Goal: Task Accomplishment & Management: Complete application form

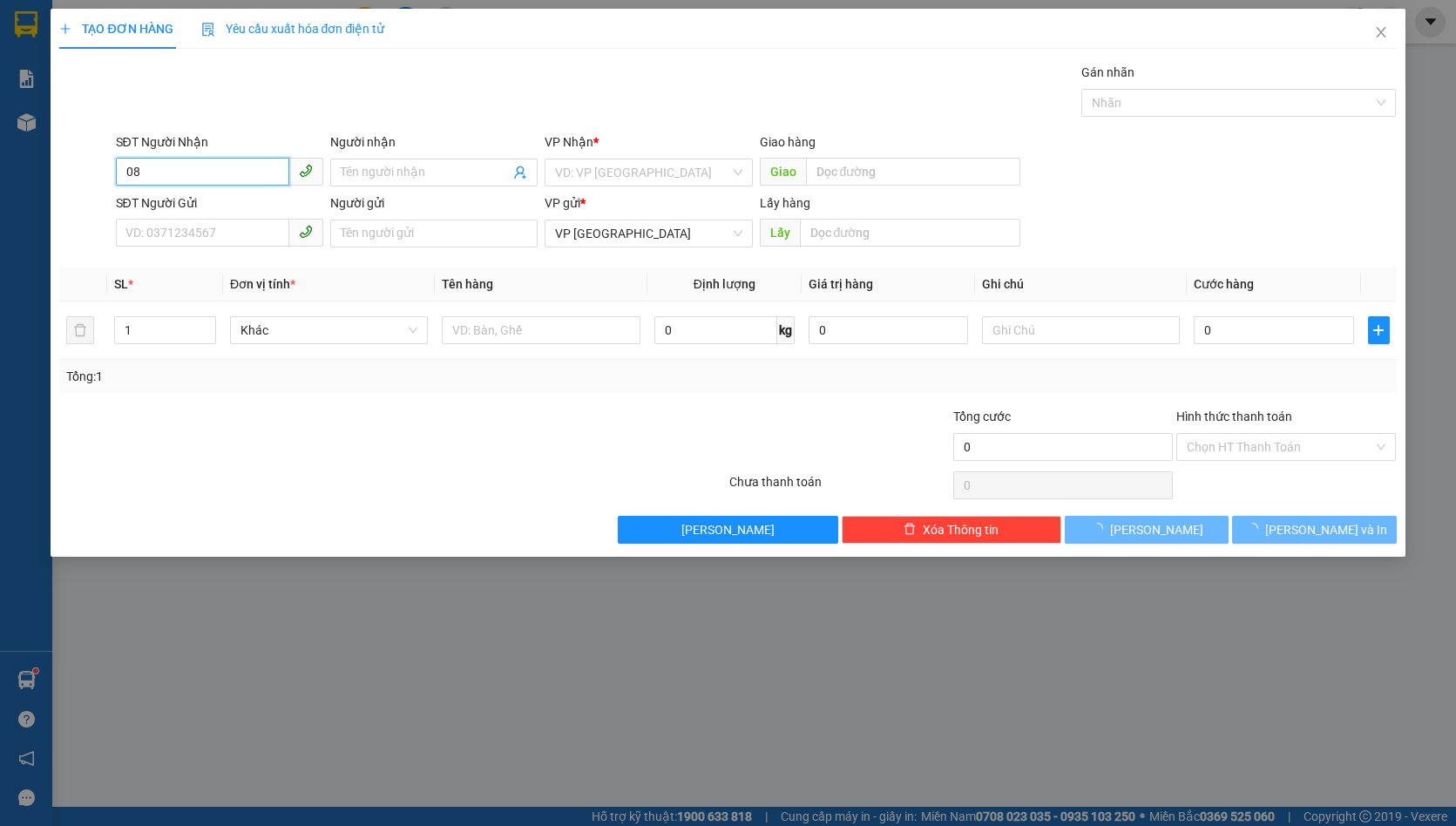
type input "0"
type input "0814759914"
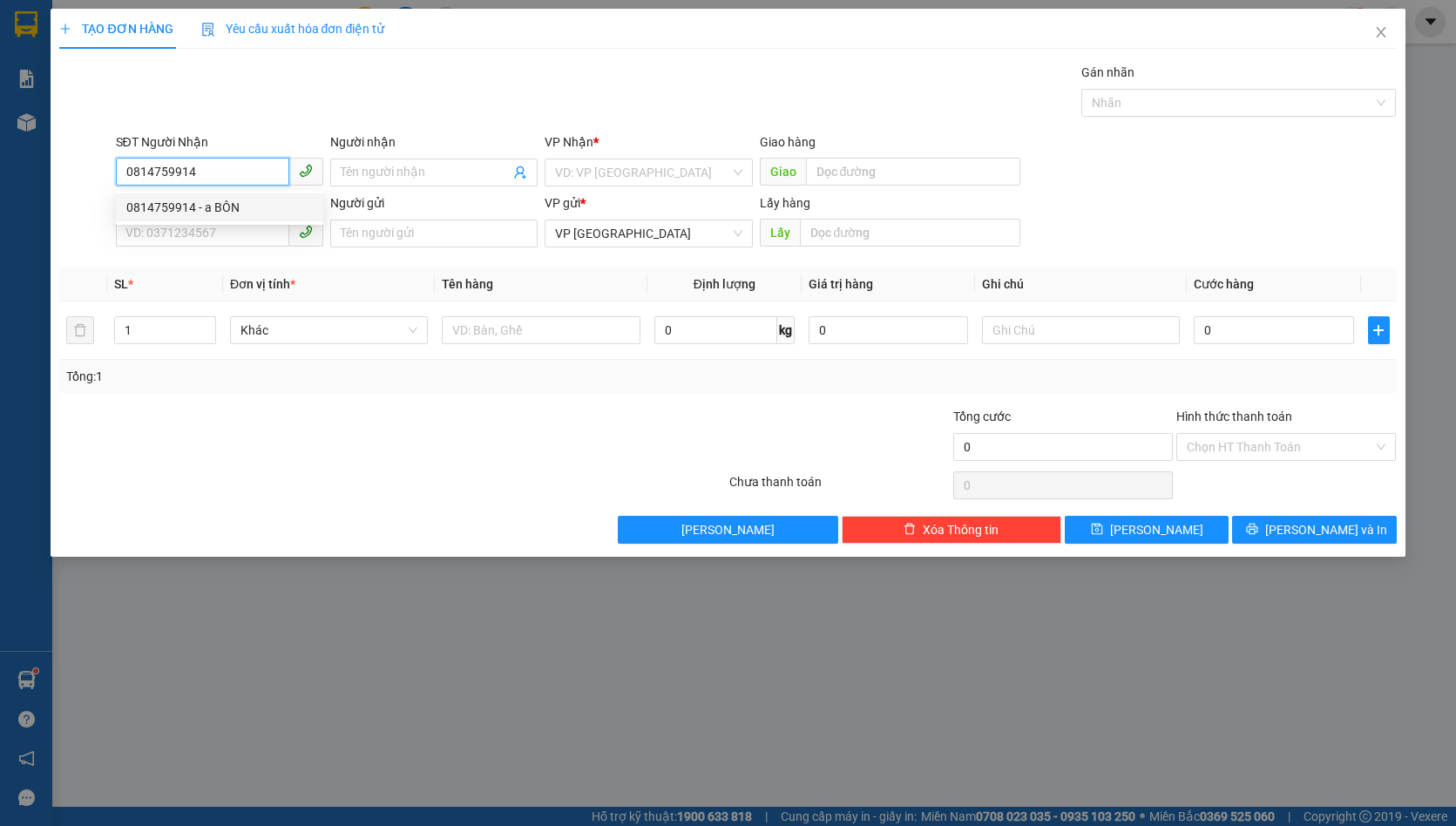
click at [207, 200] on div "0814759914 - a BÔN" at bounding box center [220, 207] width 186 height 19
type input "a BÔN"
type input "[GEOGRAPHIC_DATA]"
type input "50.000"
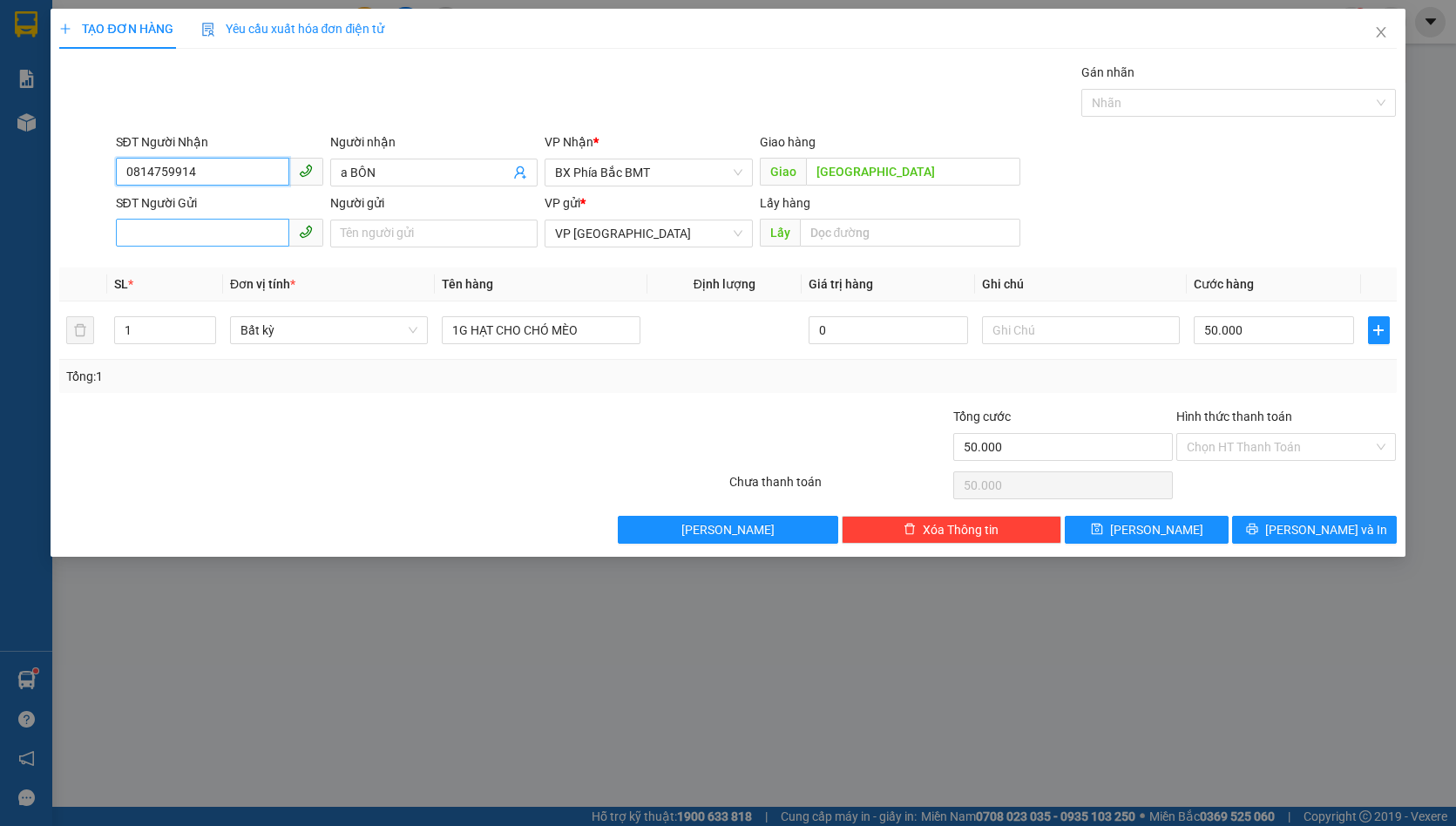
type input "0814759914"
click at [197, 237] on input "SĐT Người Gửi" at bounding box center [202, 232] width 173 height 28
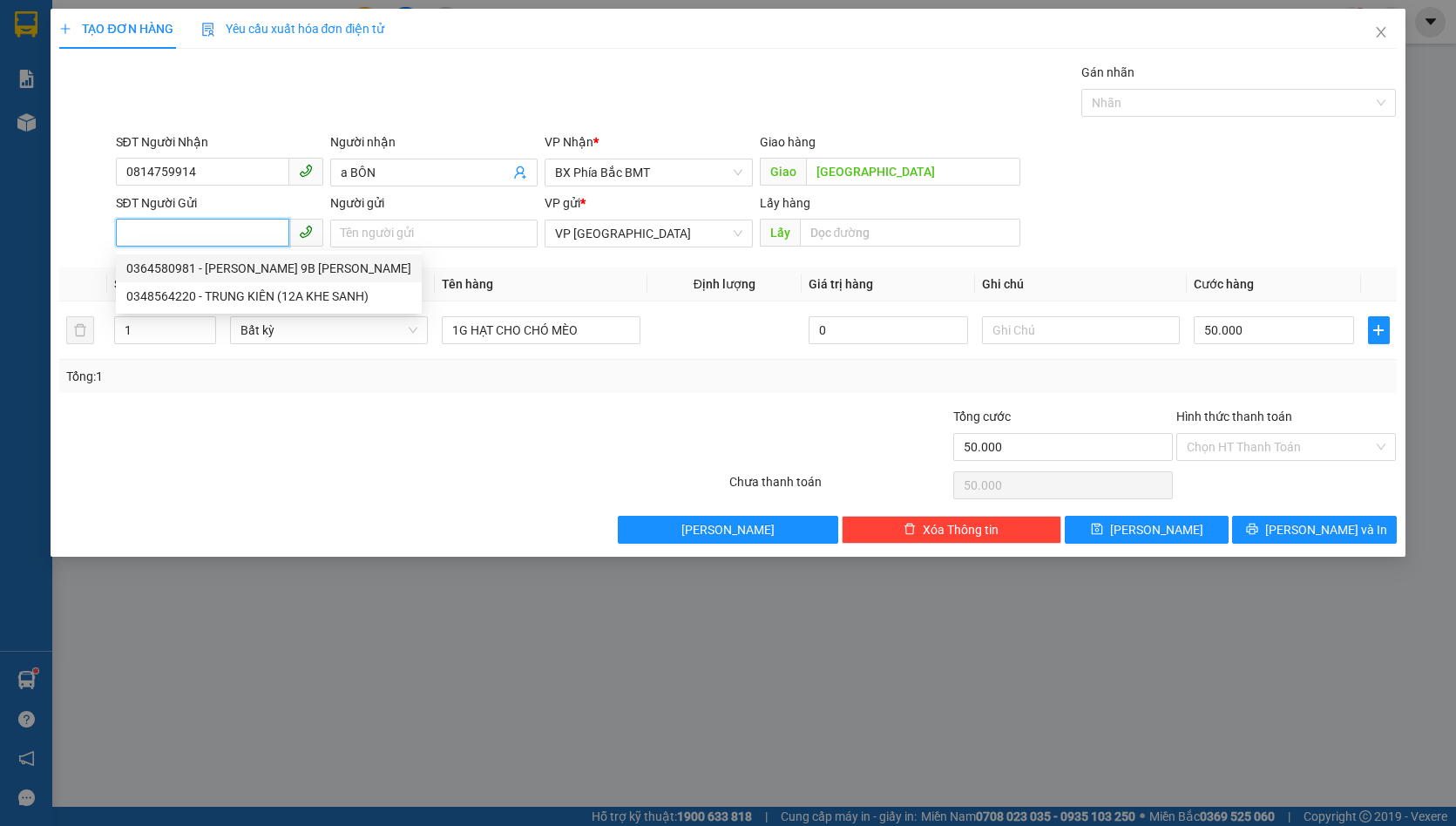
click at [229, 268] on div "0364580981 - [PERSON_NAME] 9B [PERSON_NAME]" at bounding box center [269, 268] width 285 height 19
type input "0364580981"
type input "[PERSON_NAME] 9B [PERSON_NAME]"
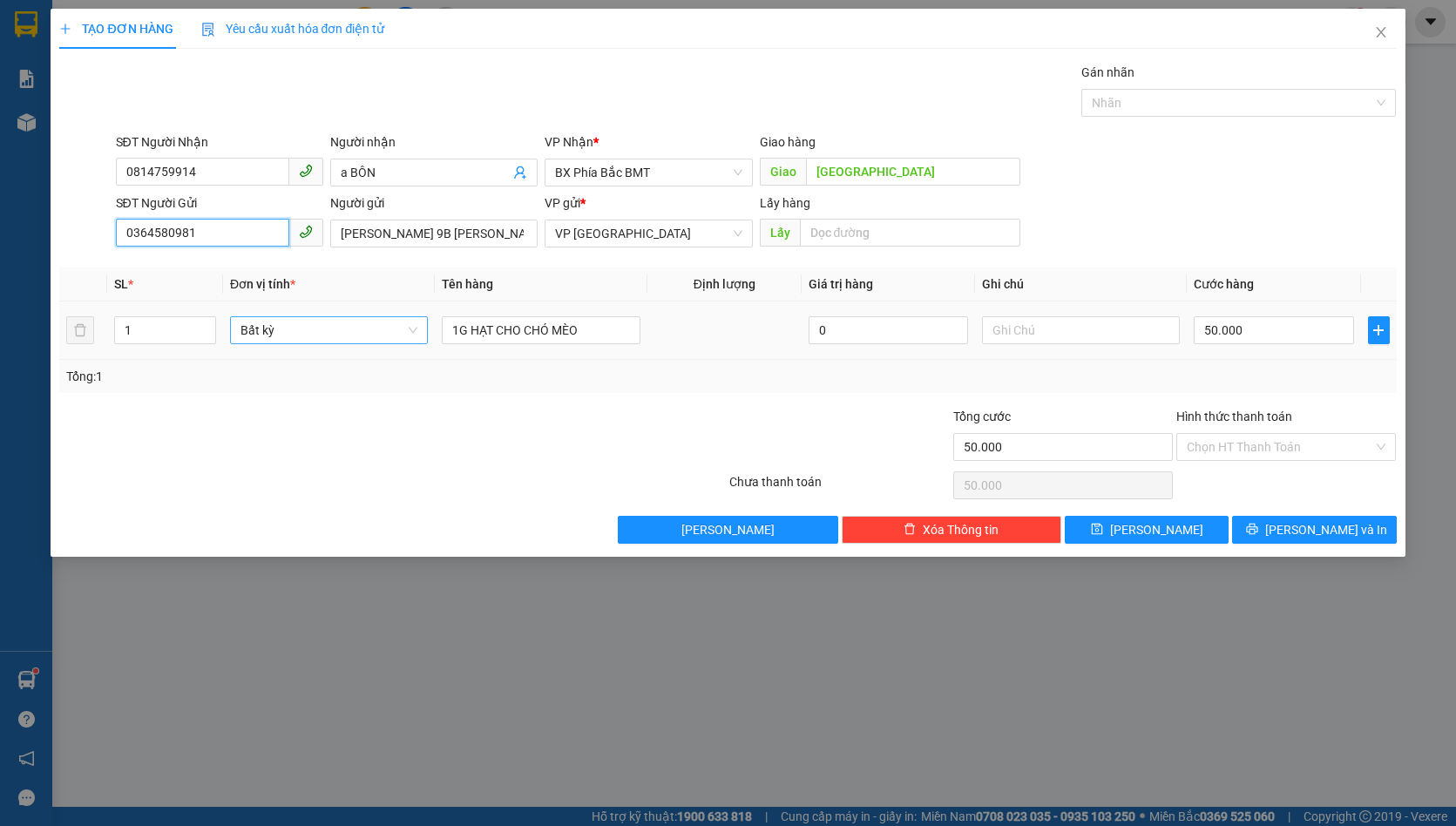
click at [288, 334] on span "Bất kỳ" at bounding box center [329, 331] width 177 height 27
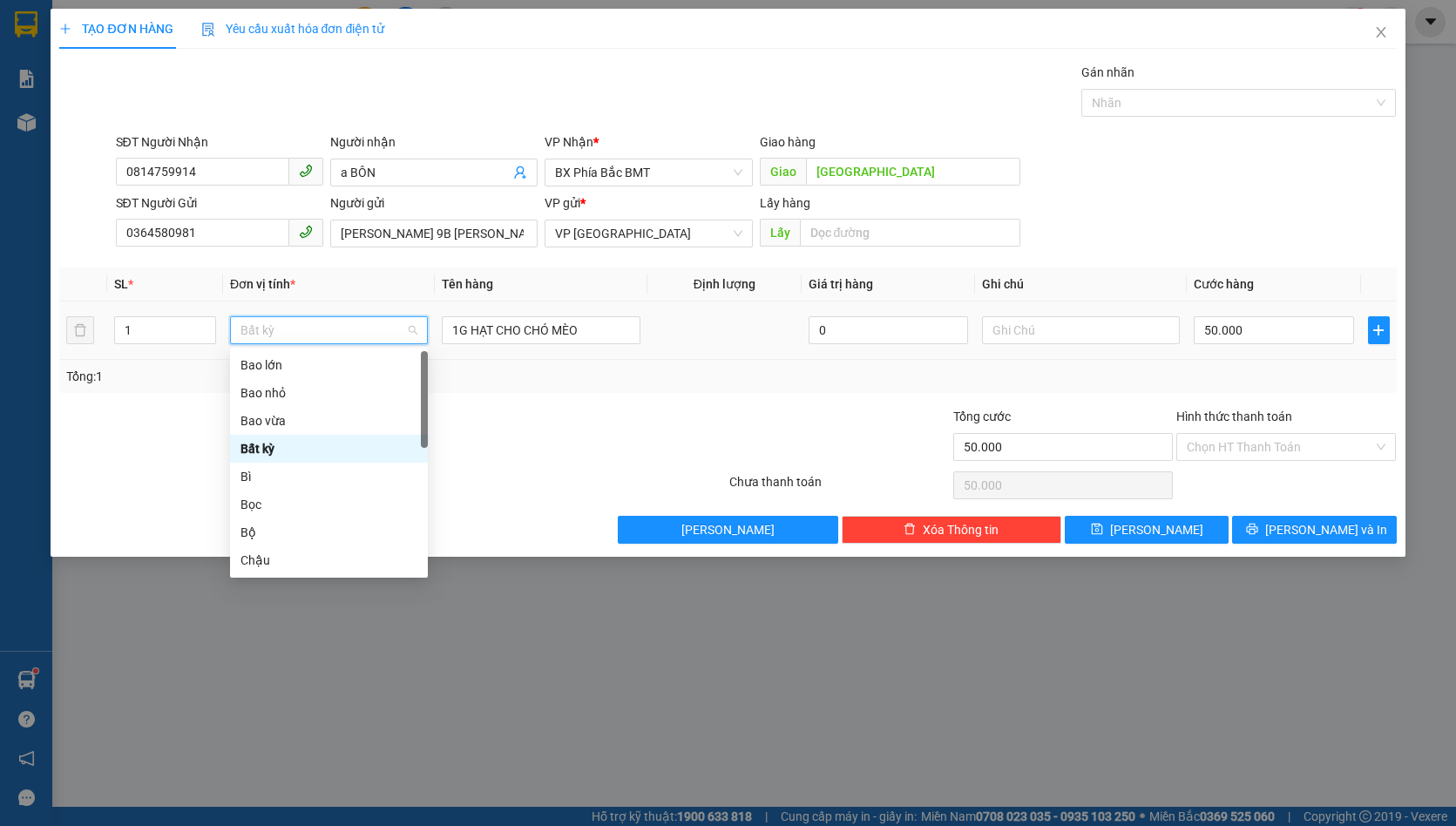
type input "B"
click at [290, 506] on div "Bọc" at bounding box center [329, 505] width 177 height 19
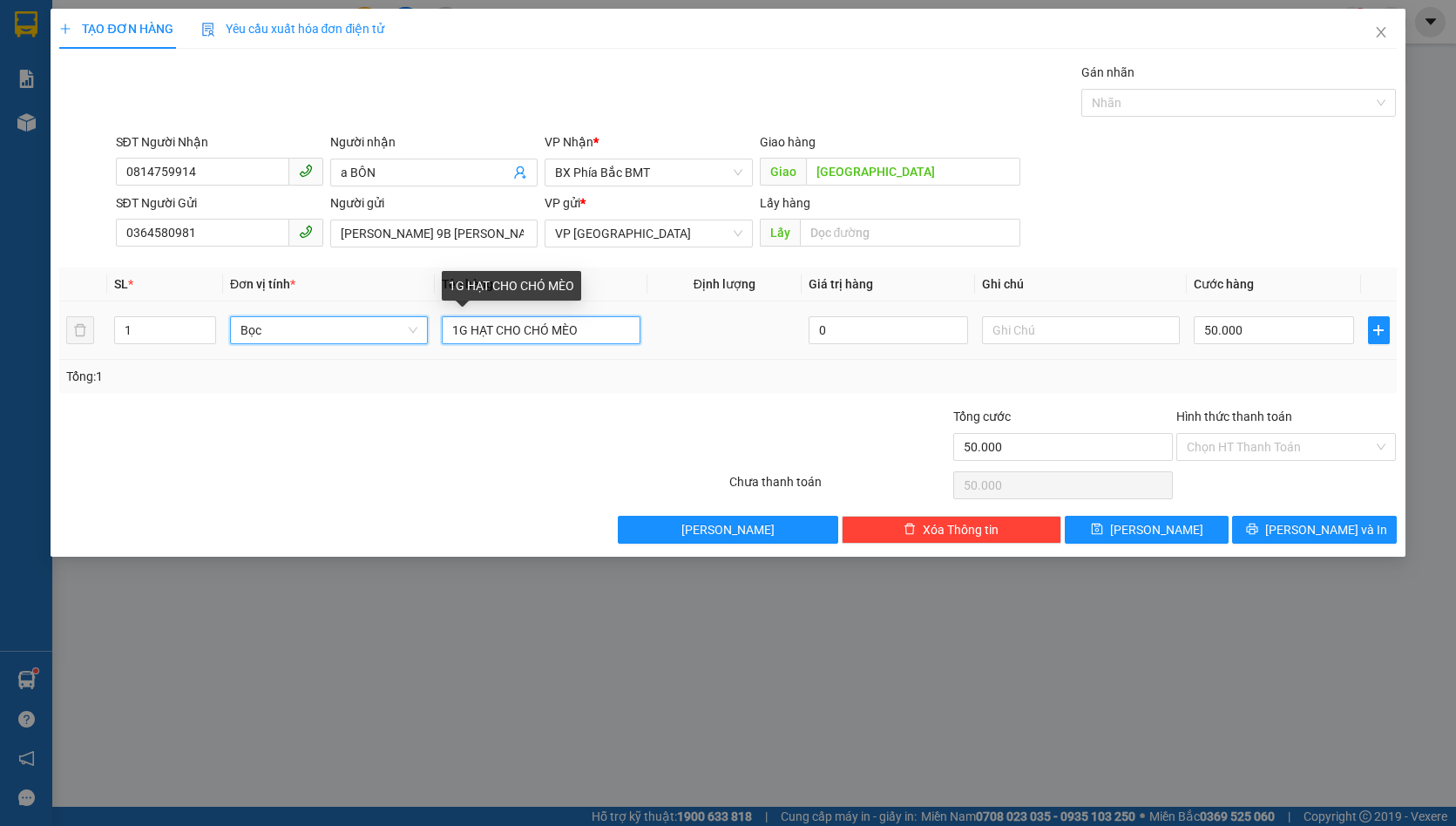
click at [457, 327] on input "1G HẠT CHO CHÓ MÈO" at bounding box center [541, 330] width 198 height 28
type input "0"
type input "2G HẠT CHO CHÓ MÈO"
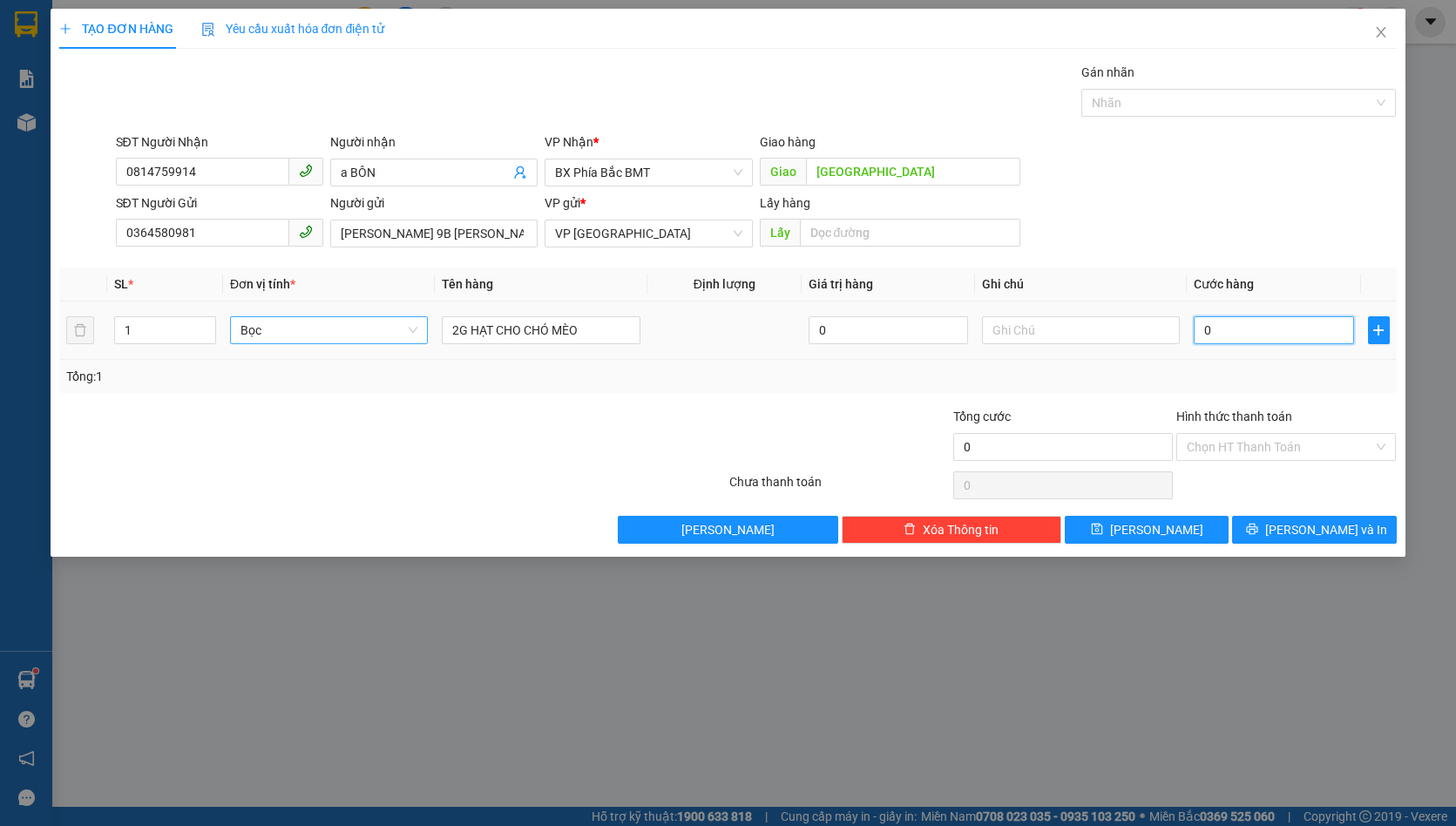
click at [1237, 330] on input "0" at bounding box center [1274, 330] width 160 height 28
type input "5"
type input "50"
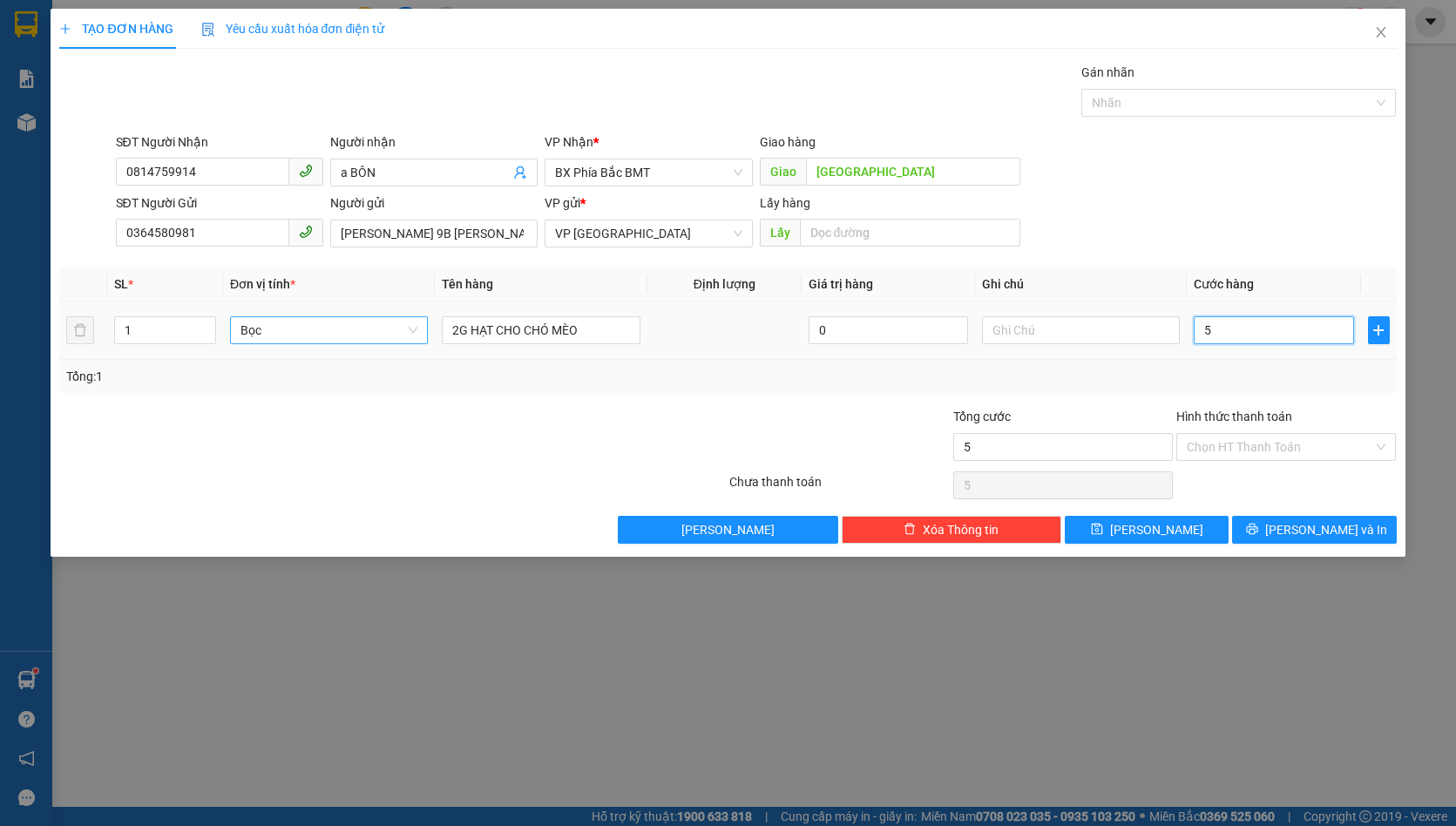
type input "50"
type input "500"
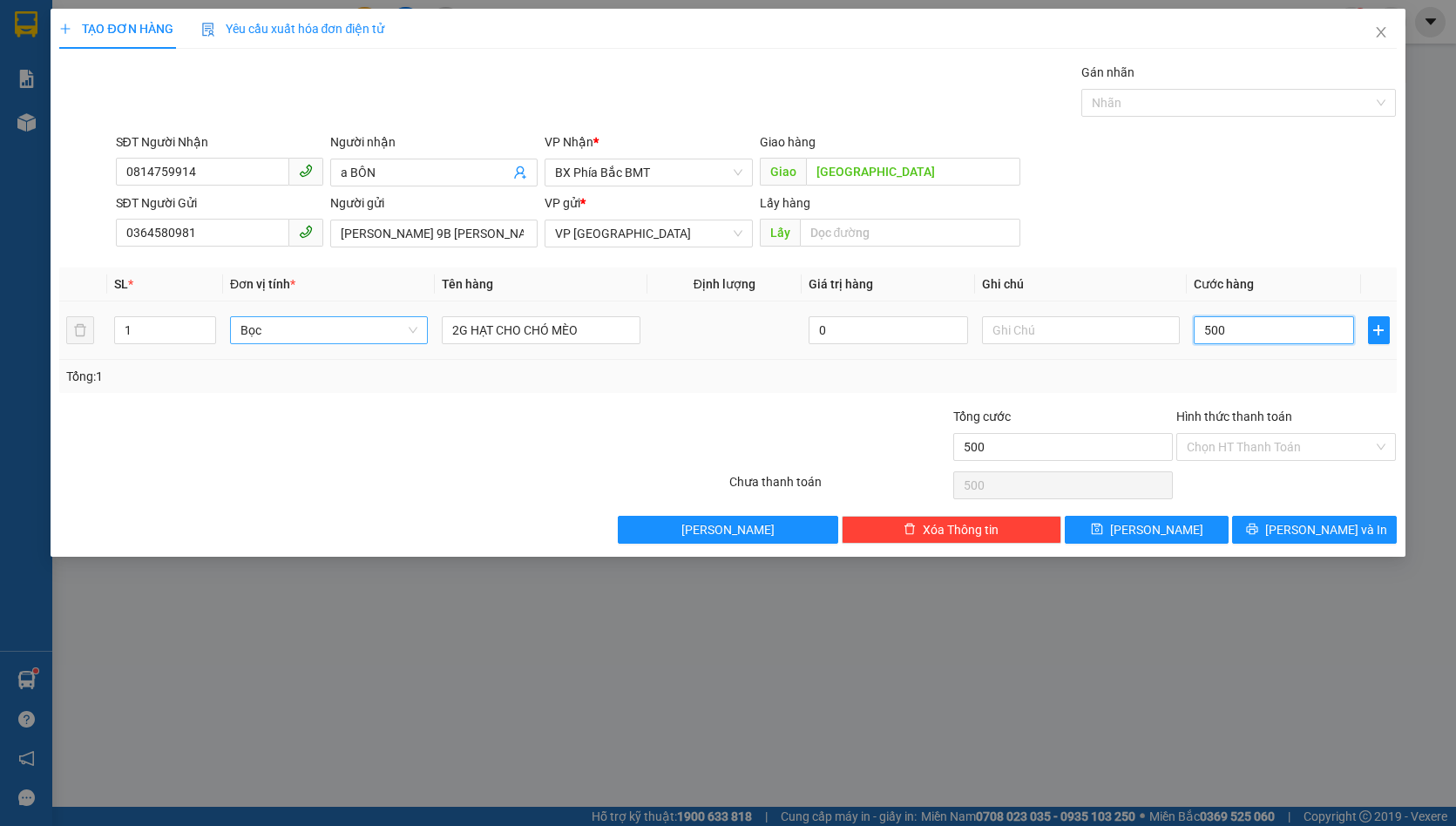
type input "5.000"
type input "50.000"
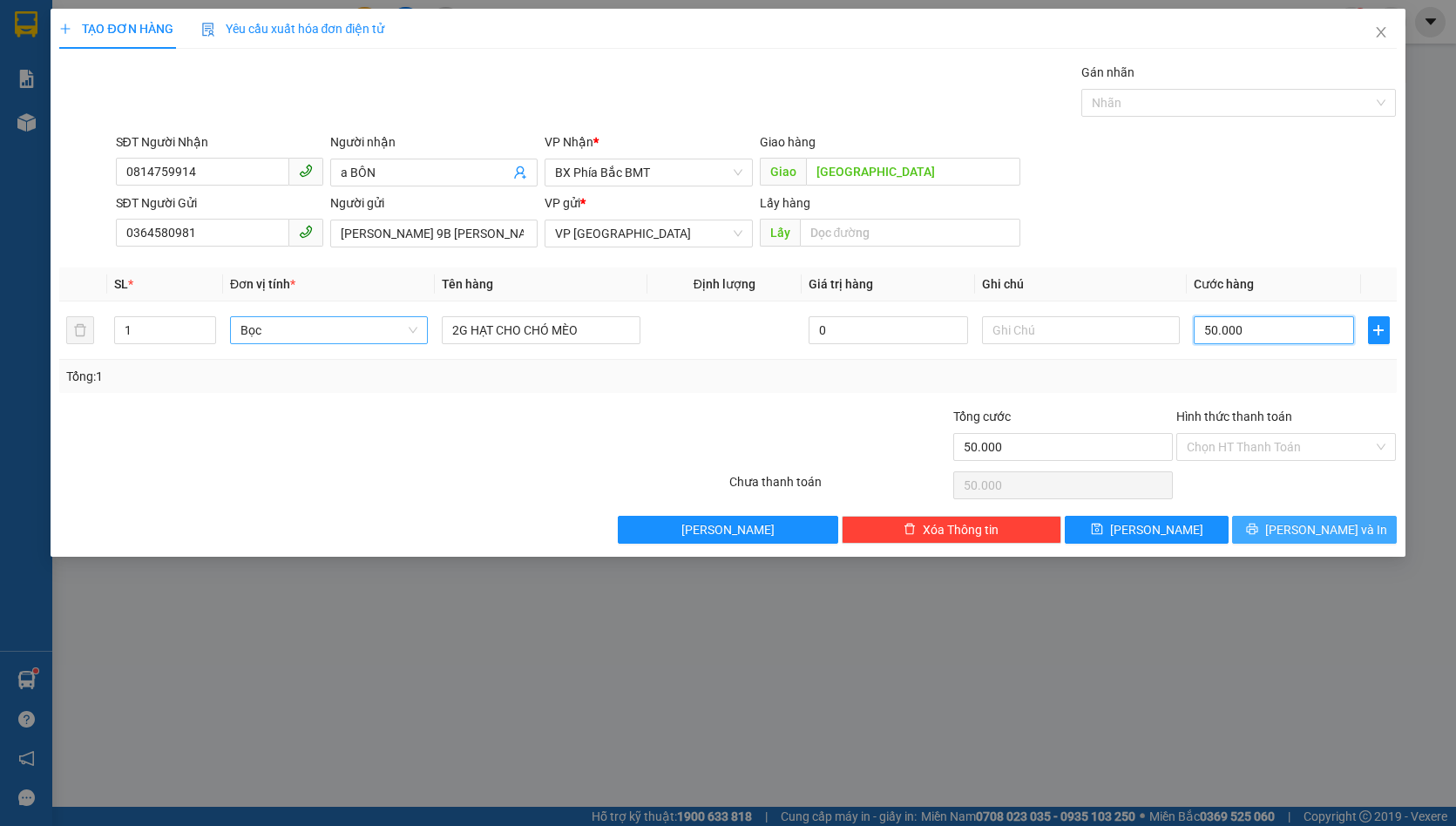
type input "50.000"
drag, startPoint x: 1277, startPoint y: 521, endPoint x: 1275, endPoint y: 509, distance: 12.2
click at [1277, 522] on button "[PERSON_NAME] và In" at bounding box center [1314, 529] width 163 height 28
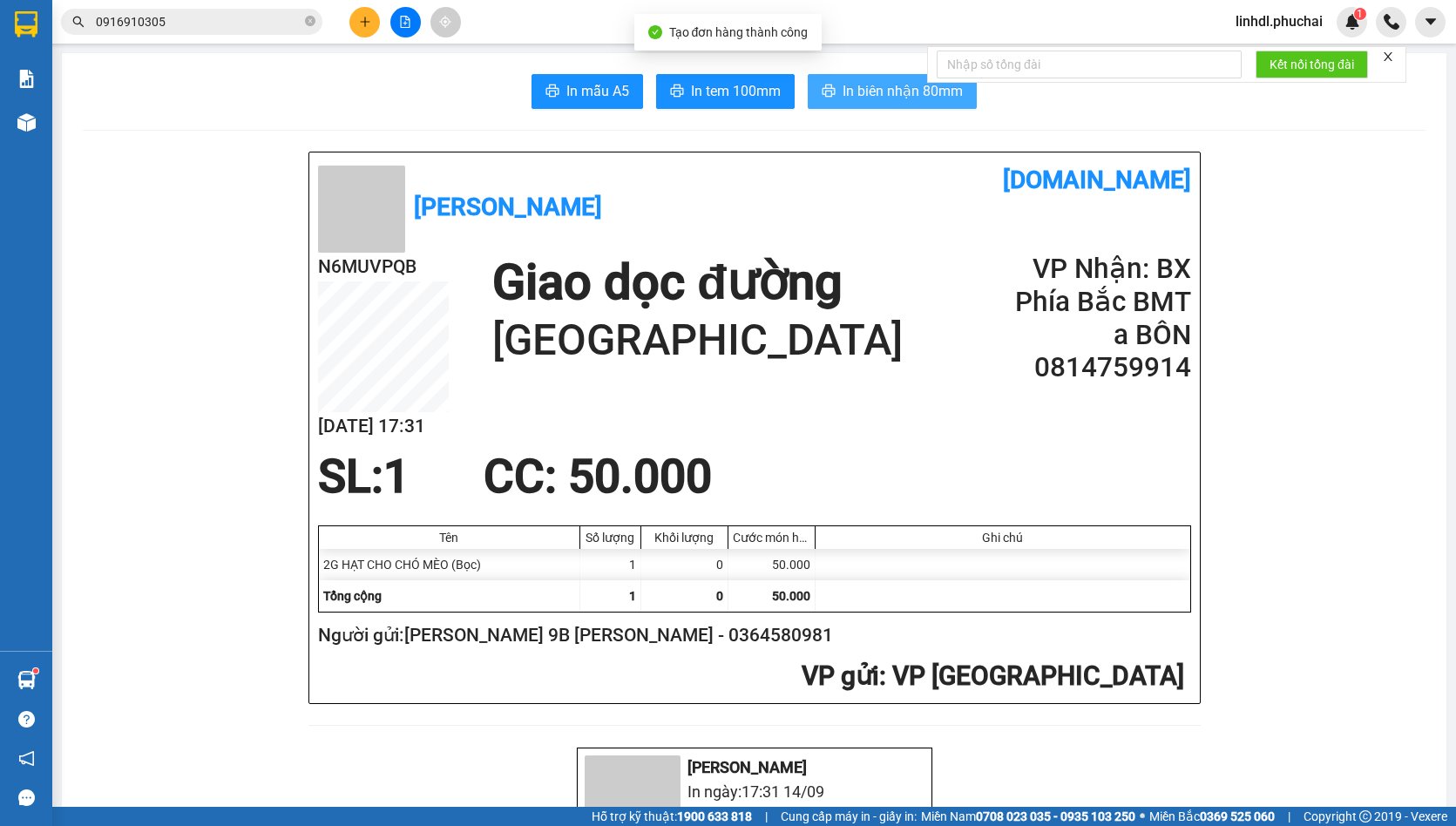
click at [932, 90] on span "In biên nhận 80mm" at bounding box center [903, 90] width 121 height 22
click at [1379, 49] on form "Kết nối tổng đài" at bounding box center [1167, 65] width 479 height 37
